Goal: Navigation & Orientation: Find specific page/section

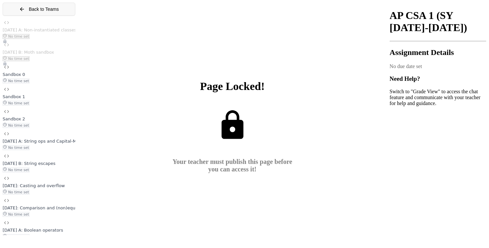
click at [20, 7] on button "Back to Teams" at bounding box center [39, 9] width 73 height 13
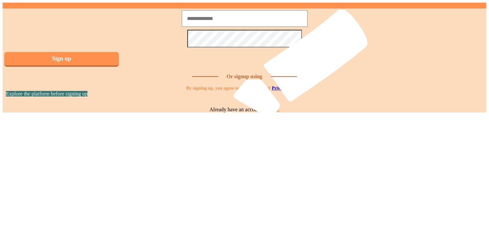
click at [274, 112] on link "Log in." at bounding box center [272, 110] width 16 height 6
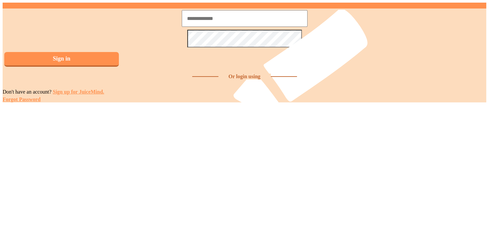
click at [3, 83] on div at bounding box center [3, 79] width 0 height 7
